Goal: Check status: Check status

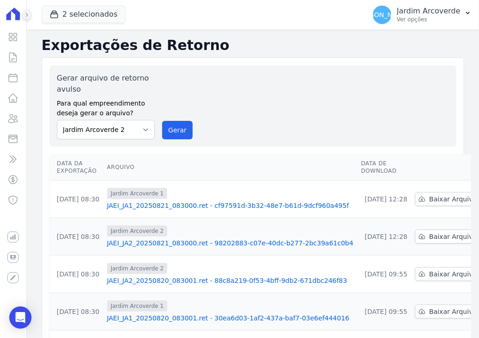
click at [28, 17] on icon at bounding box center [27, 15] width 6 height 6
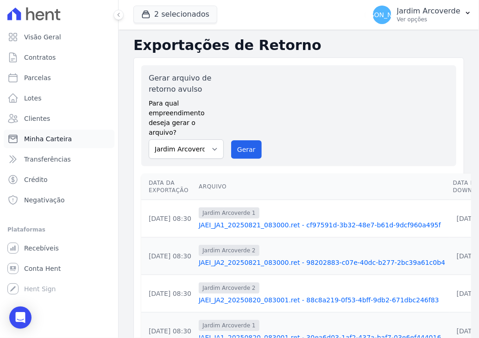
click at [63, 137] on span "Minha Carteira" at bounding box center [48, 138] width 48 height 9
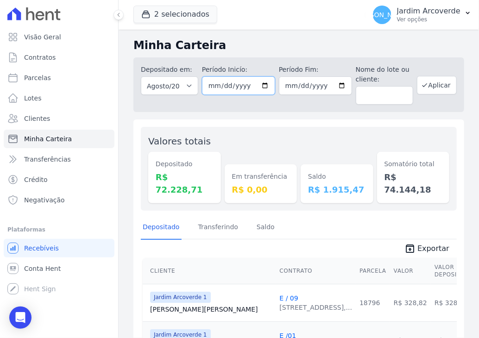
click at [211, 87] on input "[DATE]" at bounding box center [238, 85] width 73 height 19
type input "[DATE]"
click at [285, 83] on input "[DATE]" at bounding box center [315, 85] width 73 height 19
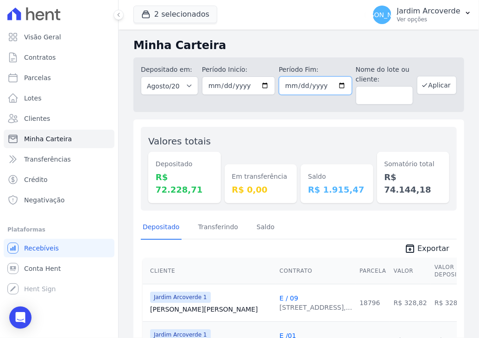
type input "[DATE]"
click at [438, 92] on button "Aplicar" at bounding box center [437, 85] width 40 height 19
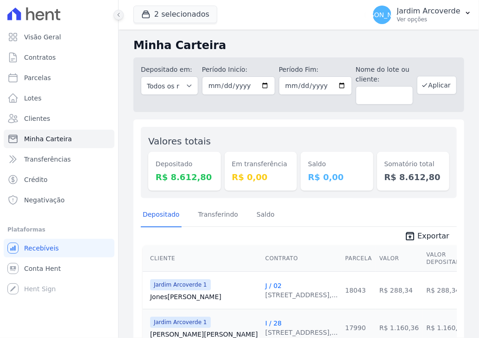
click at [119, 16] on icon at bounding box center [119, 15] width 2 height 4
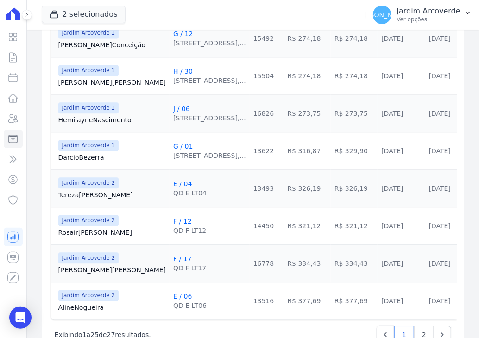
scroll to position [915, 0]
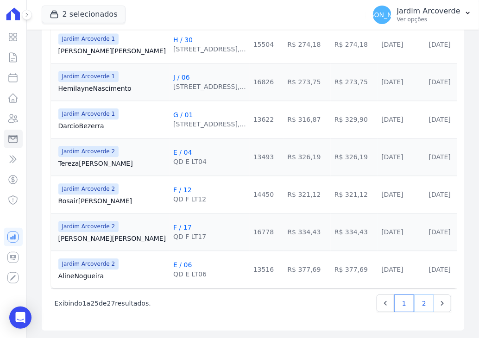
click at [418, 304] on link "2" at bounding box center [424, 303] width 20 height 18
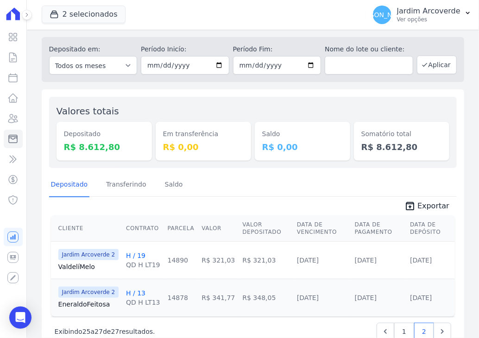
scroll to position [1, 0]
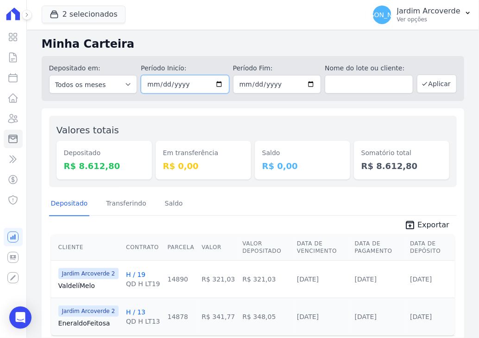
click at [151, 86] on input "[DATE]" at bounding box center [185, 84] width 88 height 19
type input "2025-07-08"
click at [433, 88] on button "Aplicar" at bounding box center [437, 84] width 40 height 19
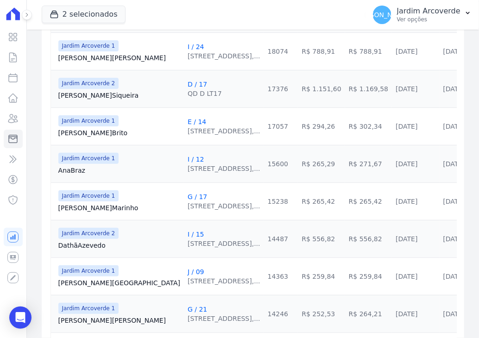
scroll to position [231, 0]
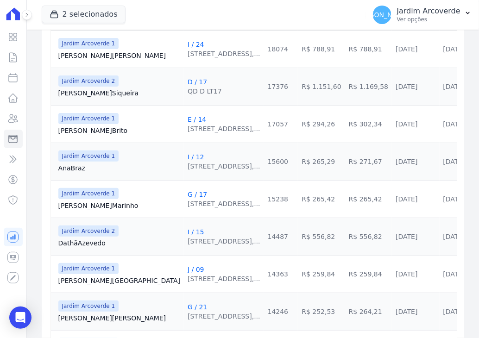
drag, startPoint x: 282, startPoint y: 271, endPoint x: 252, endPoint y: 275, distance: 30.8
click at [252, 275] on tr "Jardim Arcoverde 1 Maria Lima J / 09 Rua Padre Carapuceiro, 968,... 14363 R$ 25…" at bounding box center [286, 273] width 471 height 37
click at [187, 269] on link "J / 09" at bounding box center [195, 269] width 17 height 7
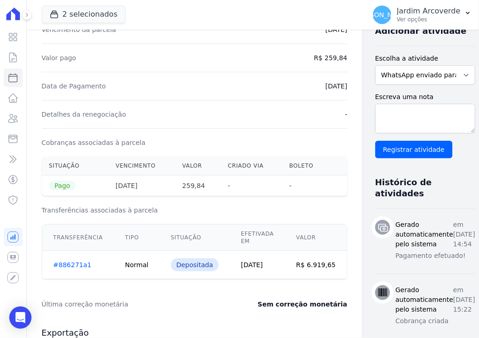
scroll to position [185, 0]
